Goal: Information Seeking & Learning: Learn about a topic

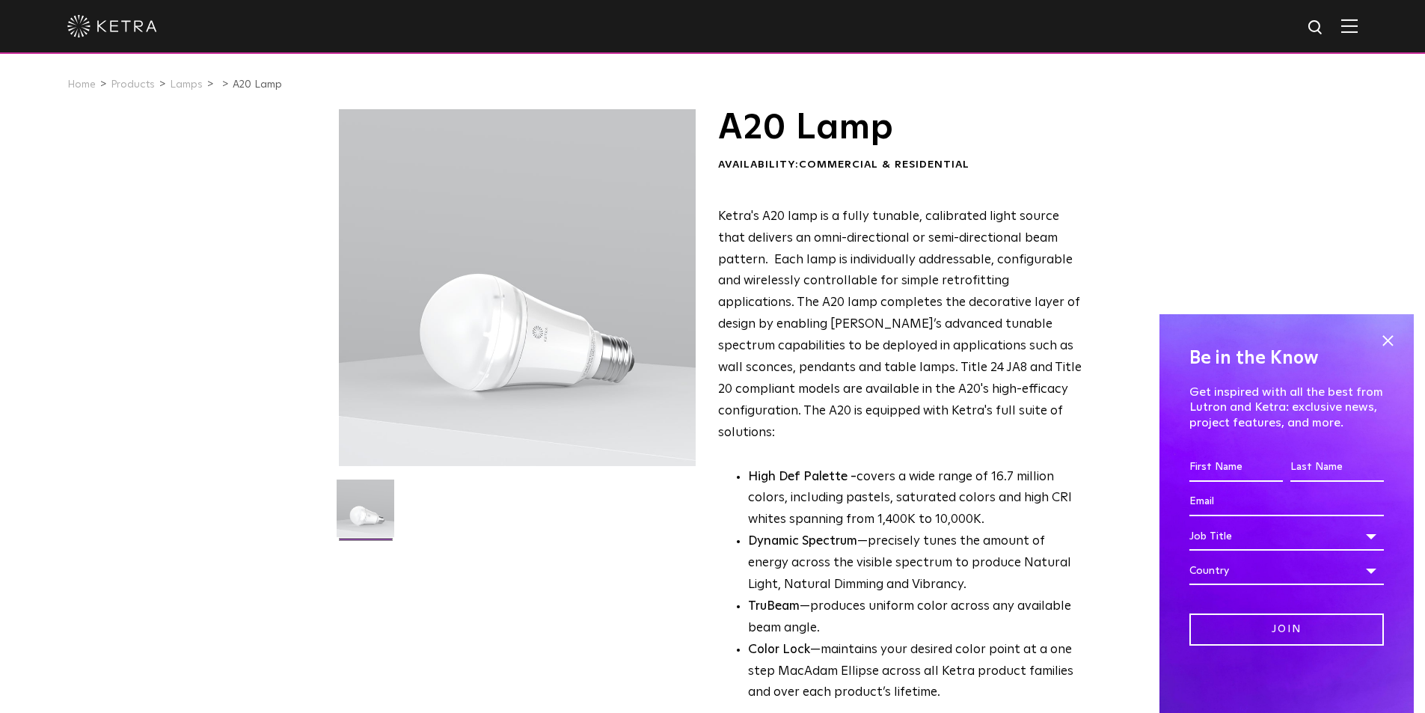
click at [1392, 328] on div "Be in the Know Get inspired with all the best from Lutron and [PERSON_NAME]: ex…" at bounding box center [1286, 513] width 254 height 399
click at [1380, 339] on span at bounding box center [1387, 340] width 22 height 22
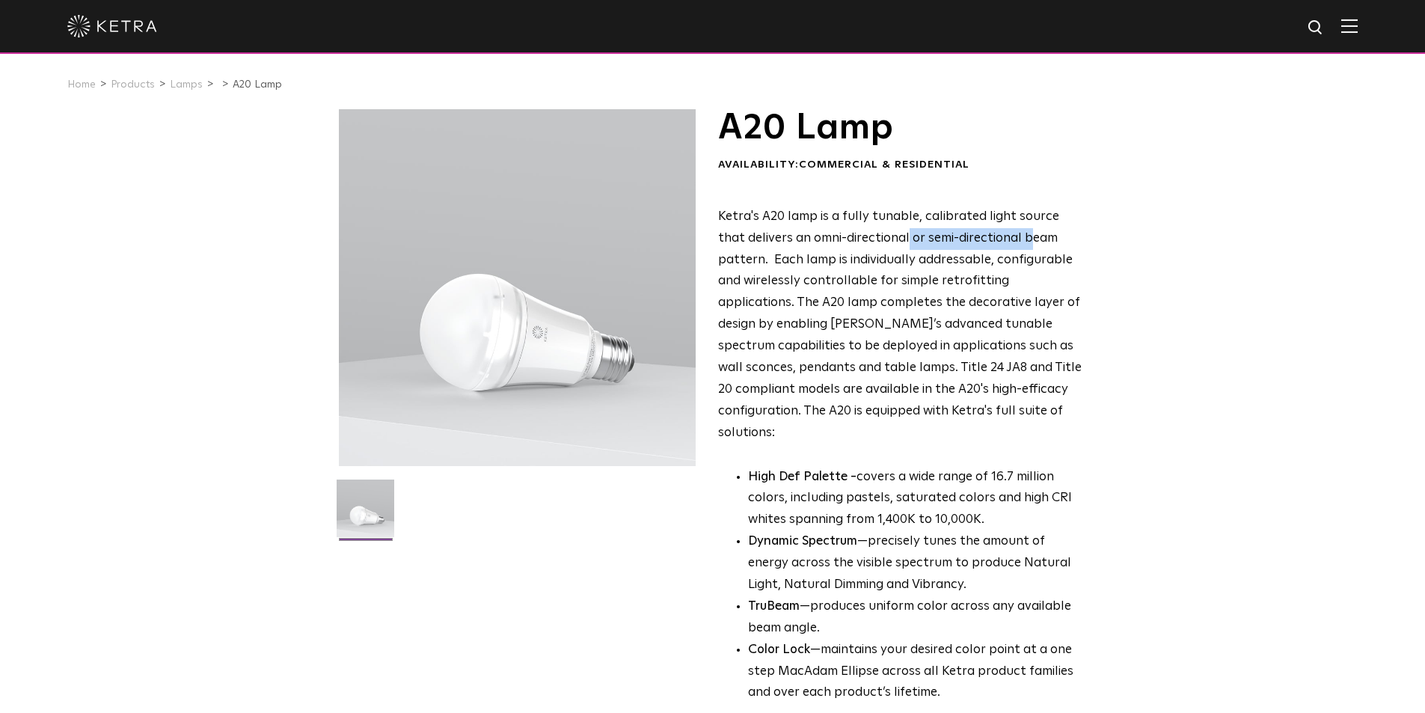
drag, startPoint x: 879, startPoint y: 242, endPoint x: 1003, endPoint y: 238, distance: 124.2
click at [1003, 238] on span "Ketra's A20 lamp is a fully tunable, calibrated light source that delivers an o…" at bounding box center [899, 324] width 363 height 229
click at [782, 264] on span "Ketra's A20 lamp is a fully tunable, calibrated light source that delivers an o…" at bounding box center [899, 324] width 363 height 229
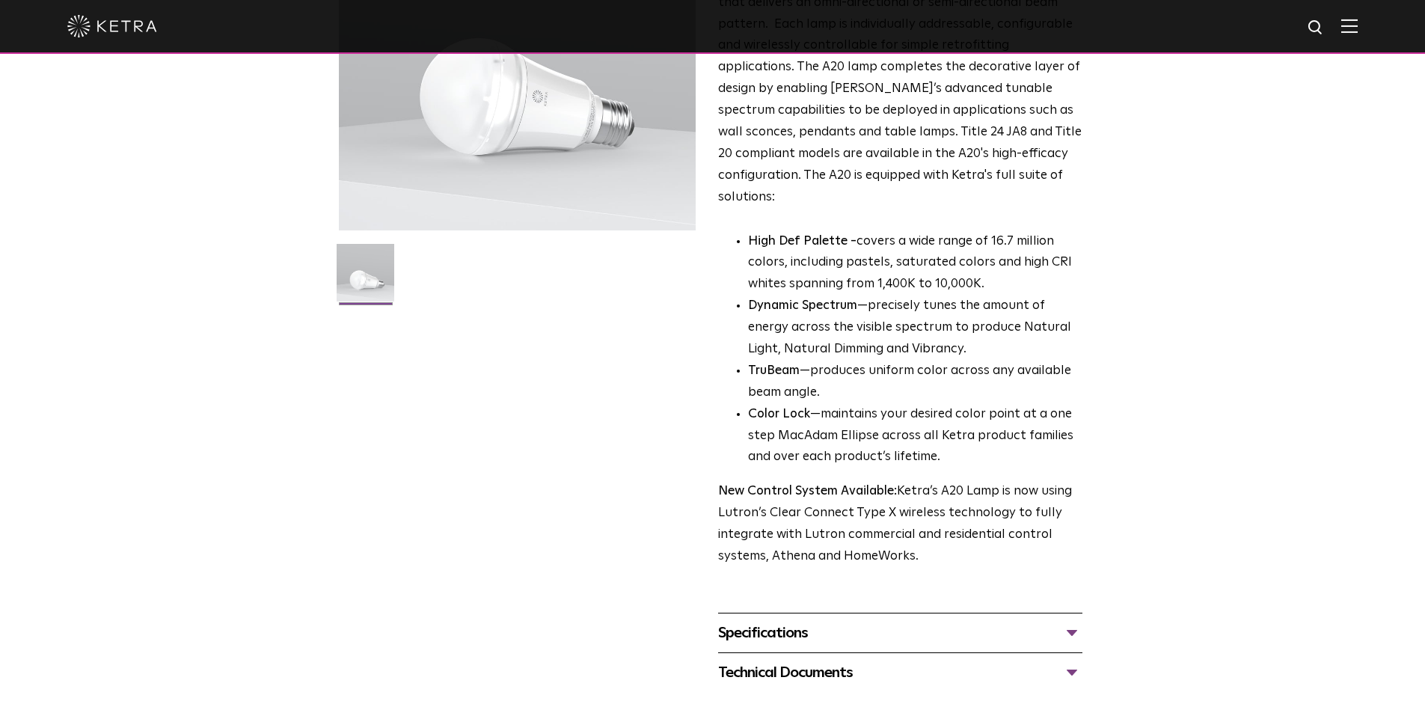
scroll to position [299, 0]
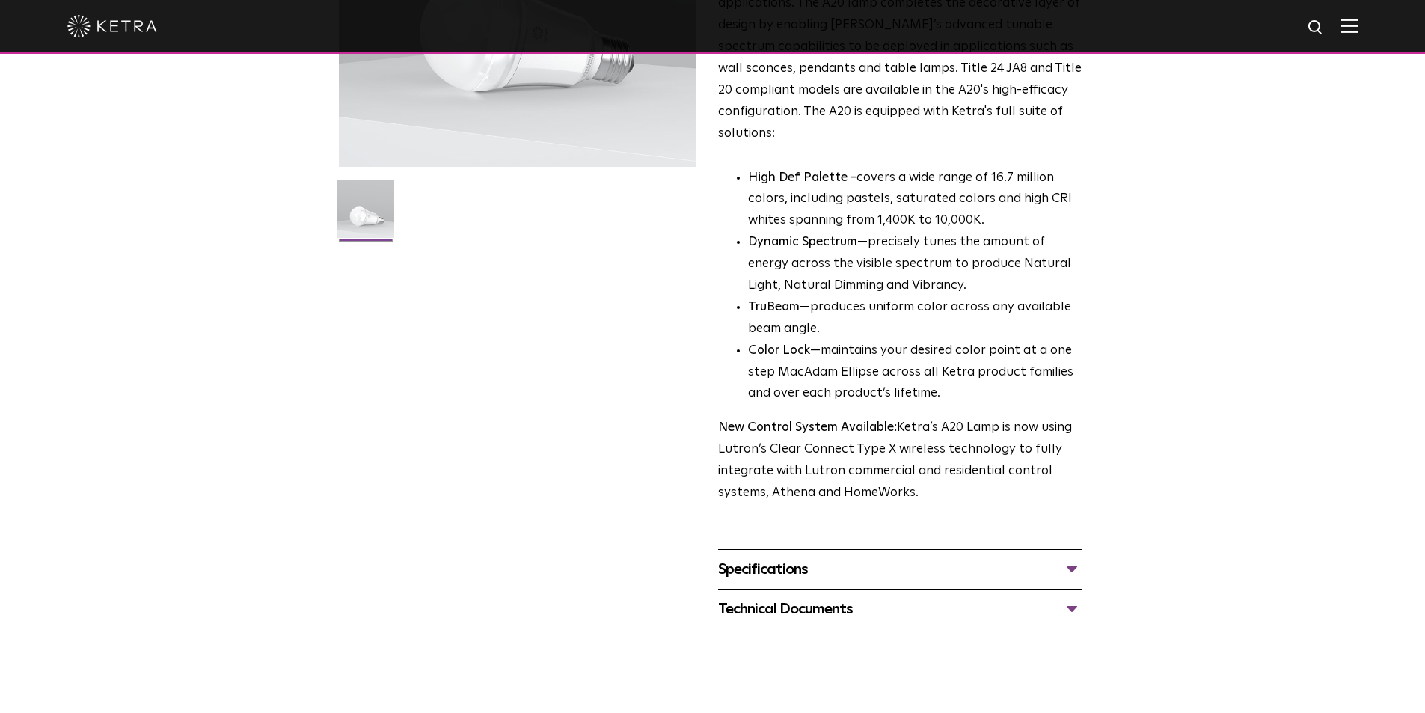
click at [799, 557] on div "Specifications" at bounding box center [900, 569] width 364 height 24
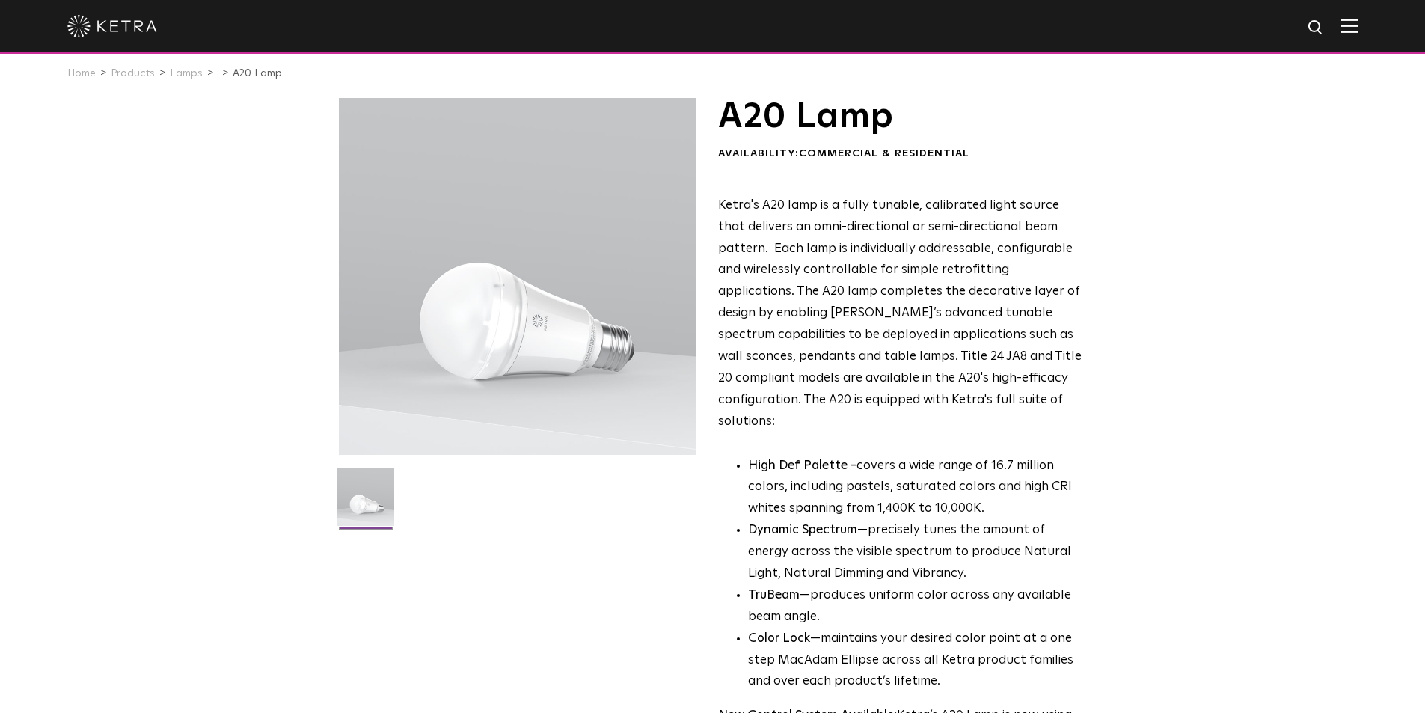
scroll to position [0, 0]
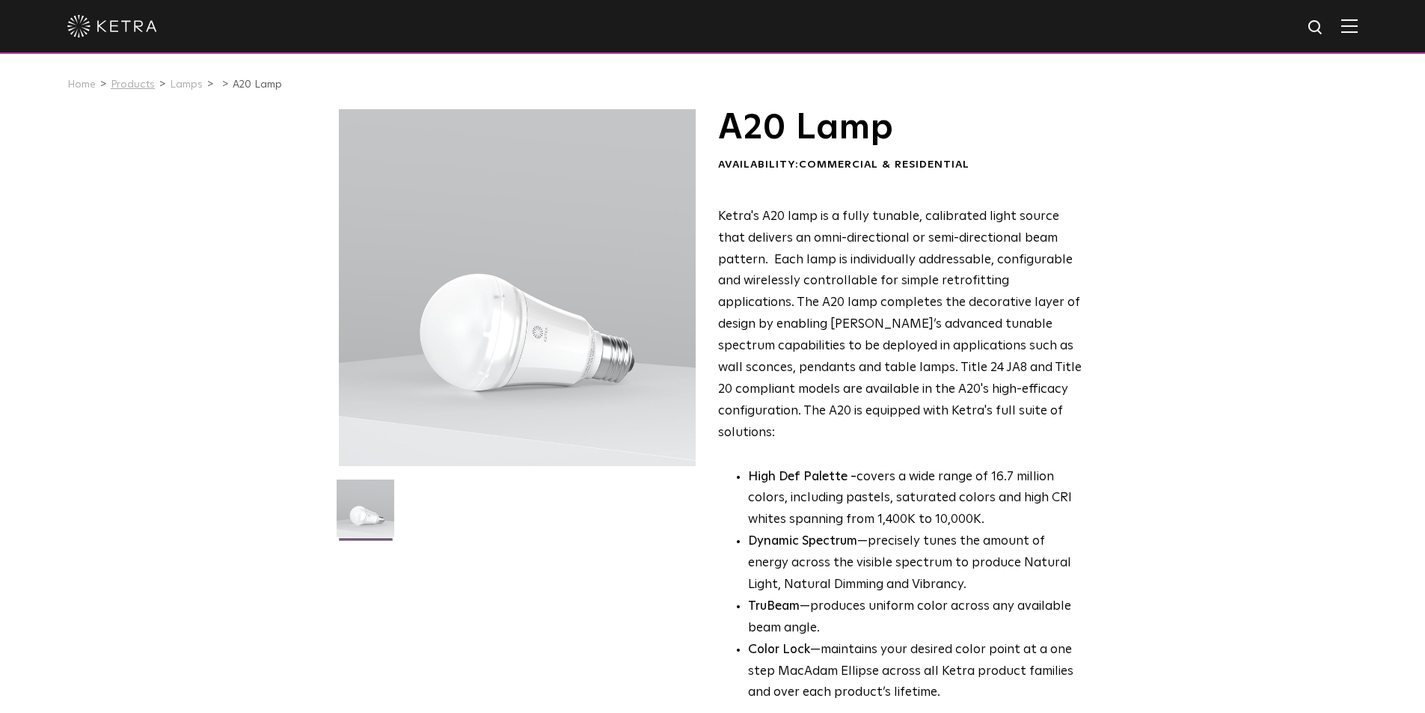
click at [135, 82] on link "Products" at bounding box center [133, 84] width 44 height 10
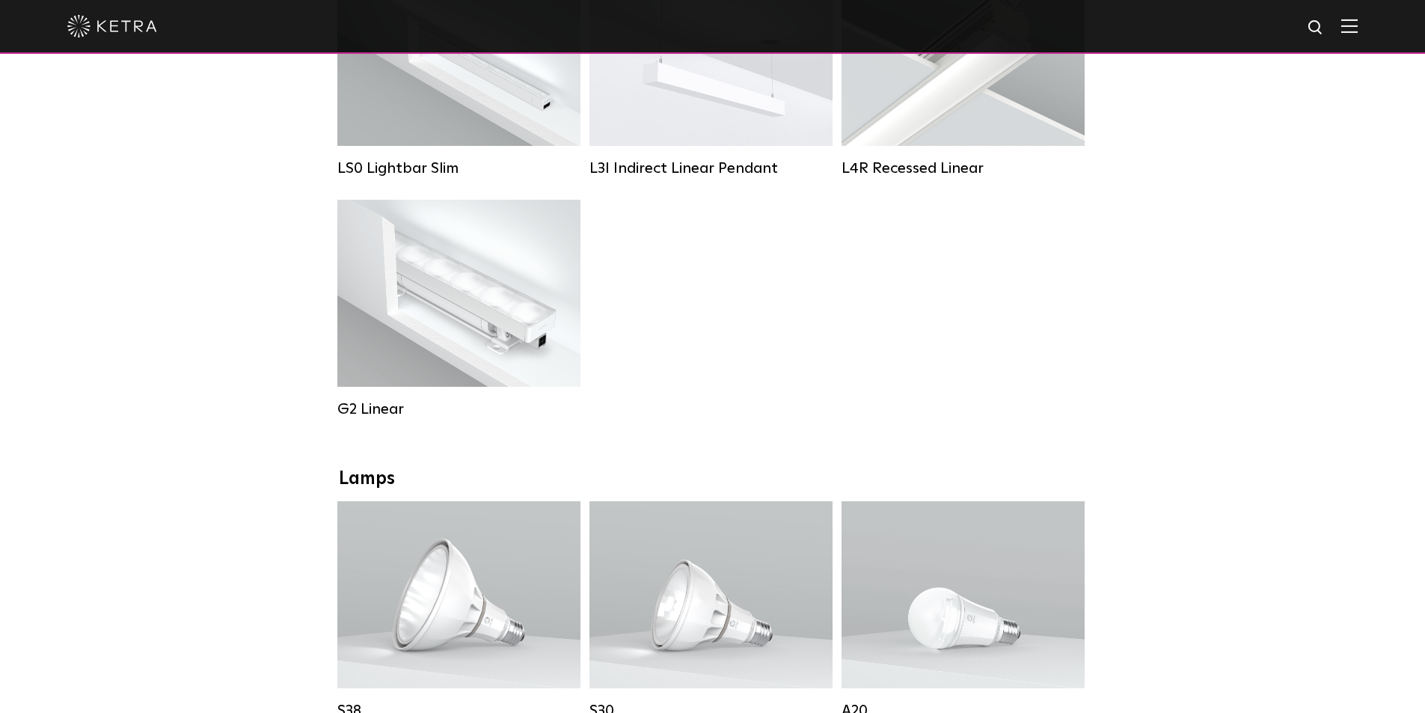
scroll to position [391, 0]
